Goal: Task Accomplishment & Management: Manage account settings

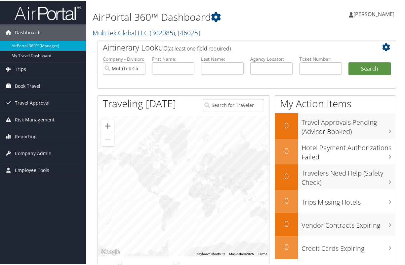
click at [22, 85] on span "Book Travel" at bounding box center [27, 85] width 25 height 17
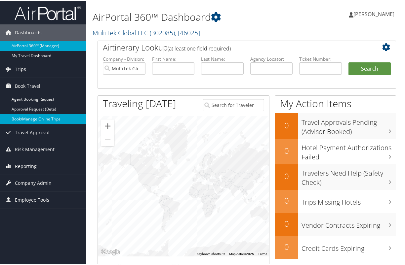
click at [32, 120] on link "Book/Manage Online Trips" at bounding box center [43, 118] width 86 height 10
click at [375, 15] on span "[PERSON_NAME]" at bounding box center [373, 13] width 41 height 7
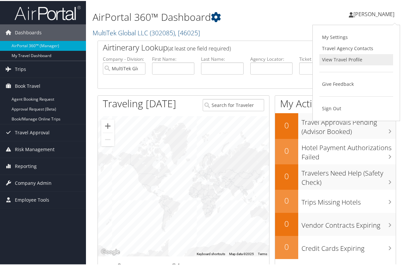
click at [342, 61] on link "View Travel Profile" at bounding box center [356, 58] width 74 height 11
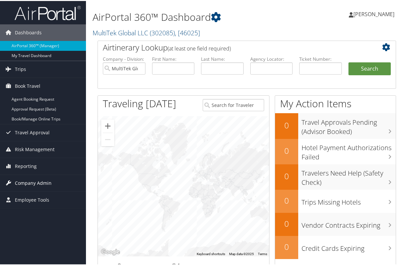
click at [33, 183] on span "Company Admin" at bounding box center [33, 182] width 37 height 17
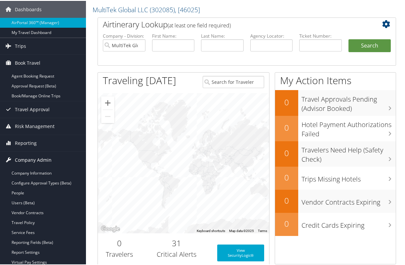
scroll to position [36, 0]
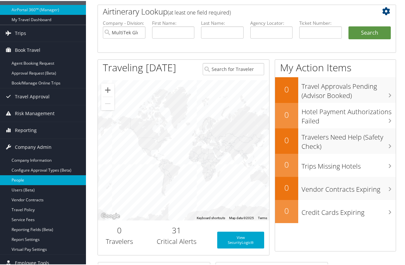
click at [32, 181] on link "People" at bounding box center [43, 180] width 86 height 10
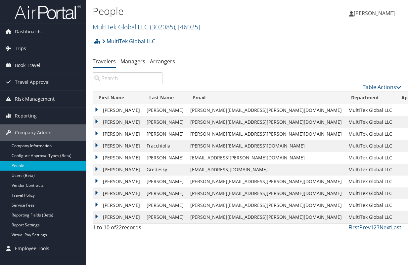
click at [140, 77] on input "search" at bounding box center [128, 78] width 70 height 12
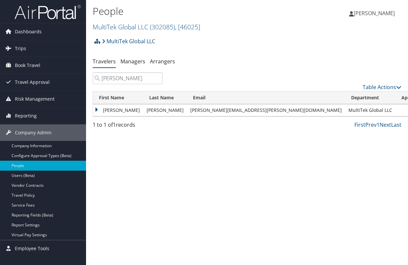
type input "polly"
click at [379, 129] on link "View Profile" at bounding box center [364, 131] width 61 height 11
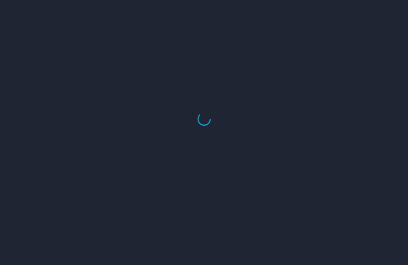
select select "US"
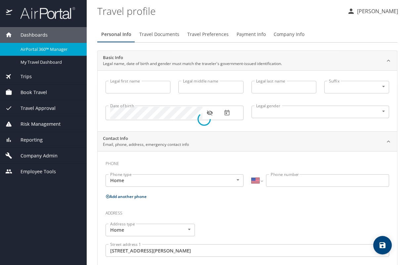
type input "[PERSON_NAME]"
type input "Ann"
type input "Kelly"
type input "Female"
type input "Brenda"
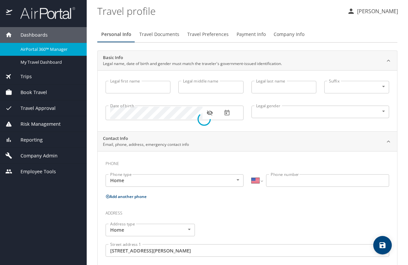
type input "Hritz"
type input "(614) 571-6721"
type input "brendahritz@gmail.com"
type input "United States of America"
type input "Ohio"
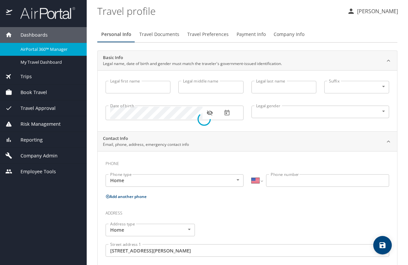
type input "United States of America"
type input "Ohio"
select select "US"
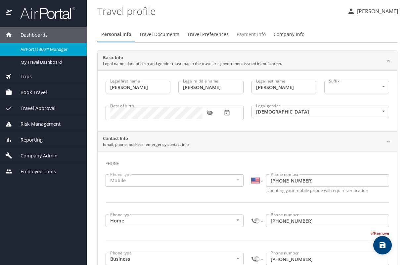
click at [247, 35] on span "Payment Info" at bounding box center [250, 34] width 29 height 8
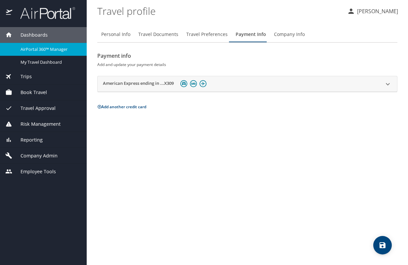
click at [387, 85] on icon at bounding box center [387, 84] width 4 height 2
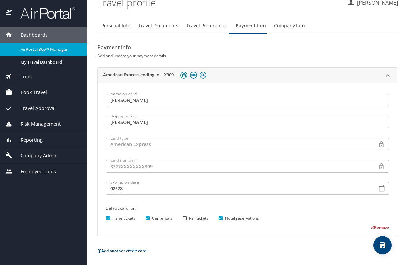
scroll to position [9, 0]
click at [374, 227] on button "Remove" at bounding box center [379, 227] width 19 height 6
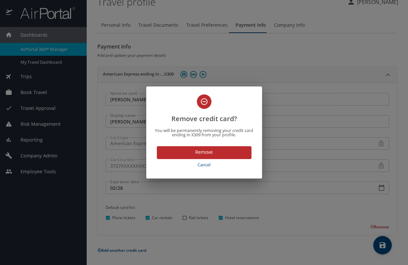
click at [207, 151] on span "Remove" at bounding box center [204, 152] width 84 height 8
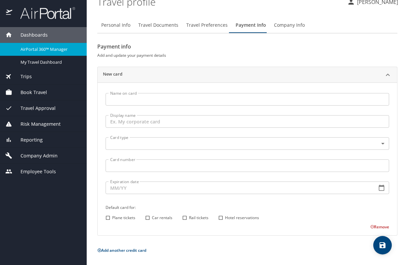
click at [153, 100] on input "Name on card" at bounding box center [246, 99] width 283 height 13
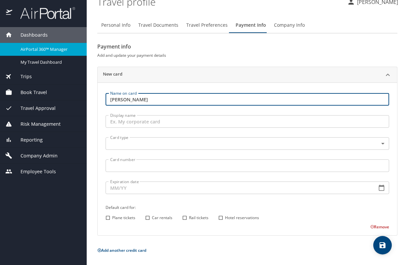
type input "[PERSON_NAME]"
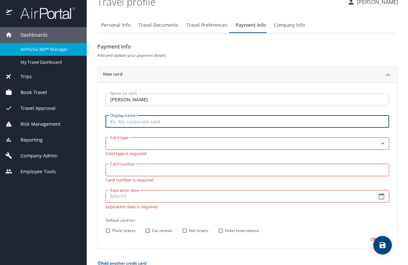
click at [146, 119] on input "Display name" at bounding box center [246, 121] width 283 height 13
type input "[PERSON_NAME]"
click at [150, 140] on body "Dashboards AirPortal 360™ Manager My Travel Dashboard Trips Airtinerary® Lookup…" at bounding box center [204, 132] width 408 height 265
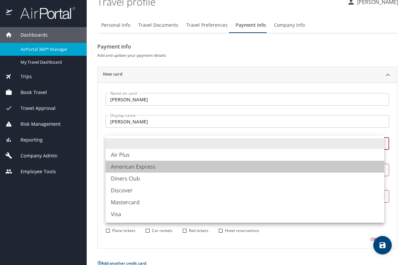
click at [152, 166] on li "American Express" at bounding box center [244, 167] width 278 height 12
type input "AX"
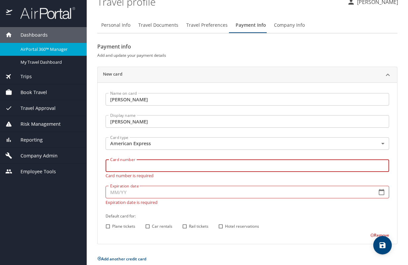
click at [151, 167] on input "Card number" at bounding box center [246, 166] width 283 height 13
type input "371681974671081"
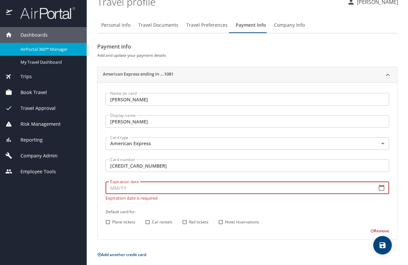
click at [135, 195] on div "Expiration date Expiration date Expiration date is required" at bounding box center [246, 189] width 283 height 21
type input "09/30"
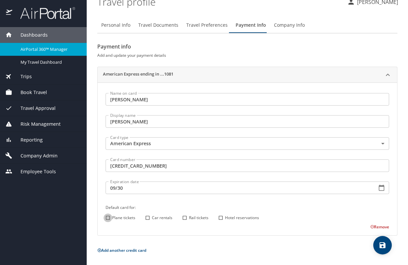
click at [109, 222] on div "Name on card Polly Kelly Name on card Display name Polly Kelly Display name Car…" at bounding box center [246, 159] width 291 height 141
click at [149, 218] on input "Car rentals" at bounding box center [147, 218] width 9 height 9
checkbox input "true"
click at [184, 219] on input "Rail tickets" at bounding box center [184, 218] width 9 height 9
checkbox input "true"
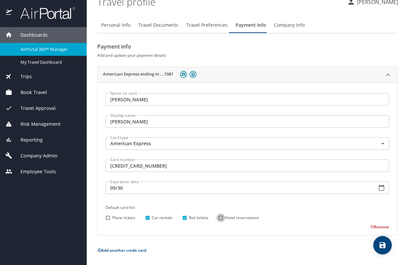
click at [222, 219] on input "Hotel reservations" at bounding box center [220, 218] width 9 height 9
checkbox input "true"
click at [108, 218] on input "Plane tickets" at bounding box center [107, 218] width 9 height 9
checkbox input "true"
click at [384, 246] on icon "save" at bounding box center [382, 246] width 6 height 6
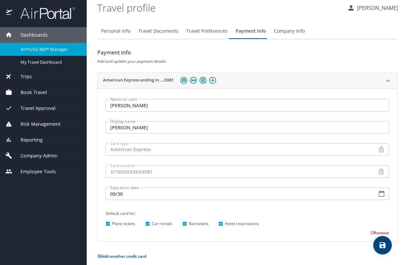
scroll to position [0, 0]
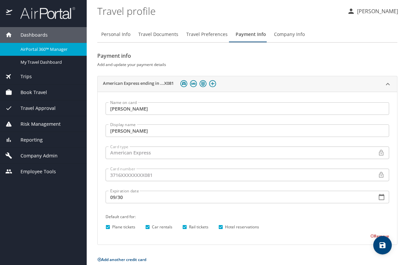
click at [199, 35] on span "Travel Preferences" at bounding box center [206, 34] width 41 height 8
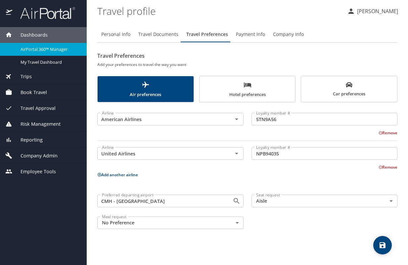
click at [248, 90] on span "Hotel preferences" at bounding box center [247, 90] width 88 height 18
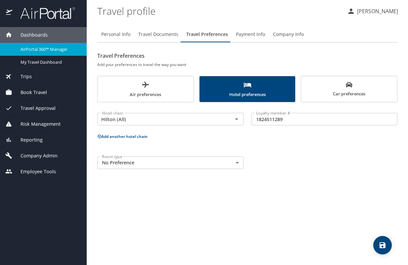
click at [162, 88] on span "Air preferences" at bounding box center [145, 90] width 88 height 18
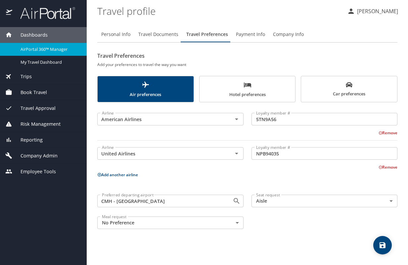
click at [347, 89] on span "Car preferences" at bounding box center [349, 90] width 88 height 16
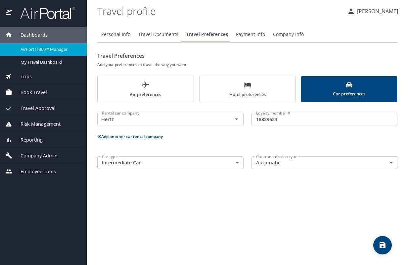
click at [158, 93] on span "Air preferences" at bounding box center [145, 90] width 88 height 18
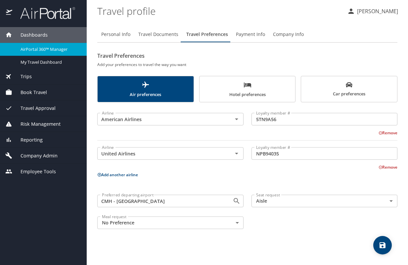
click at [34, 92] on span "Book Travel" at bounding box center [29, 92] width 35 height 7
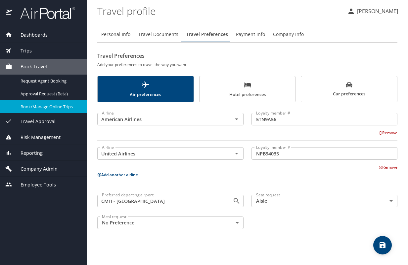
click at [36, 106] on span "Book/Manage Online Trips" at bounding box center [49, 107] width 58 height 6
click at [48, 108] on span "Book/Manage Online Trips" at bounding box center [49, 107] width 58 height 6
